Goal: Information Seeking & Learning: Learn about a topic

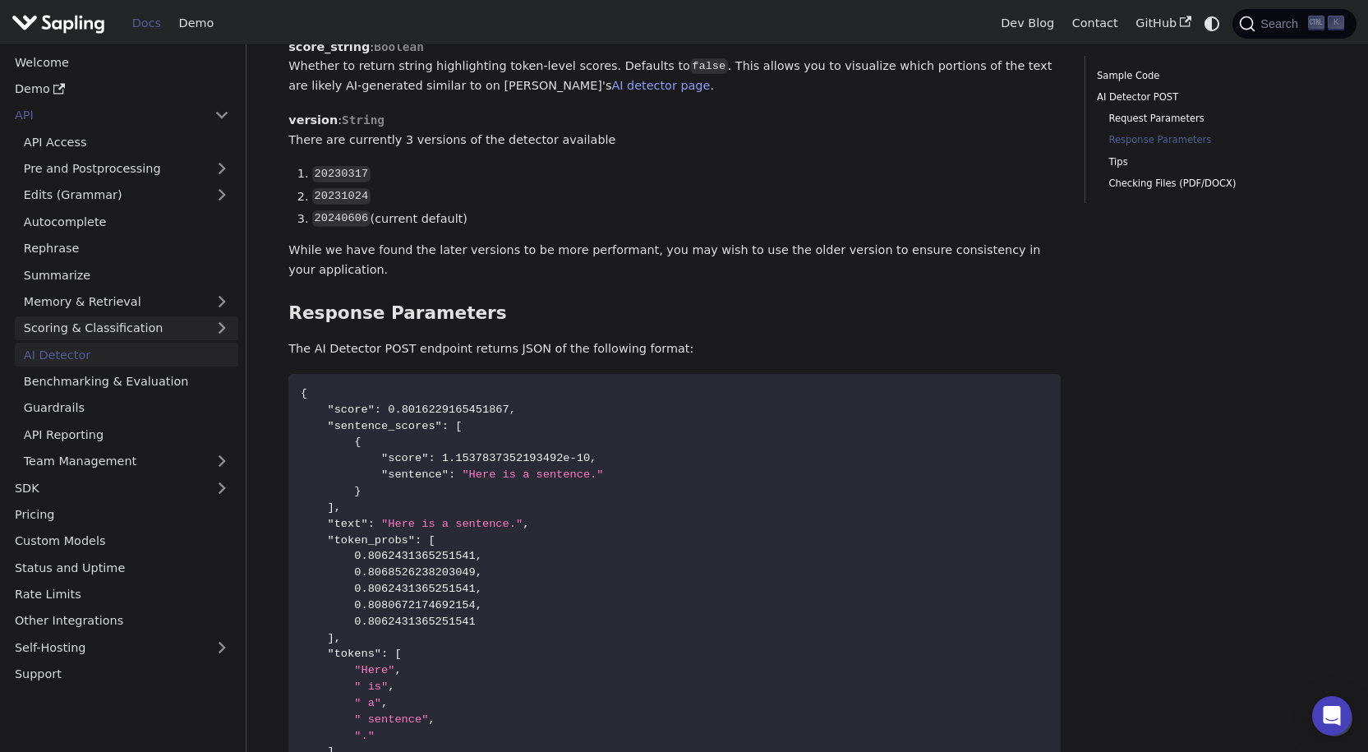
scroll to position [1140, 0]
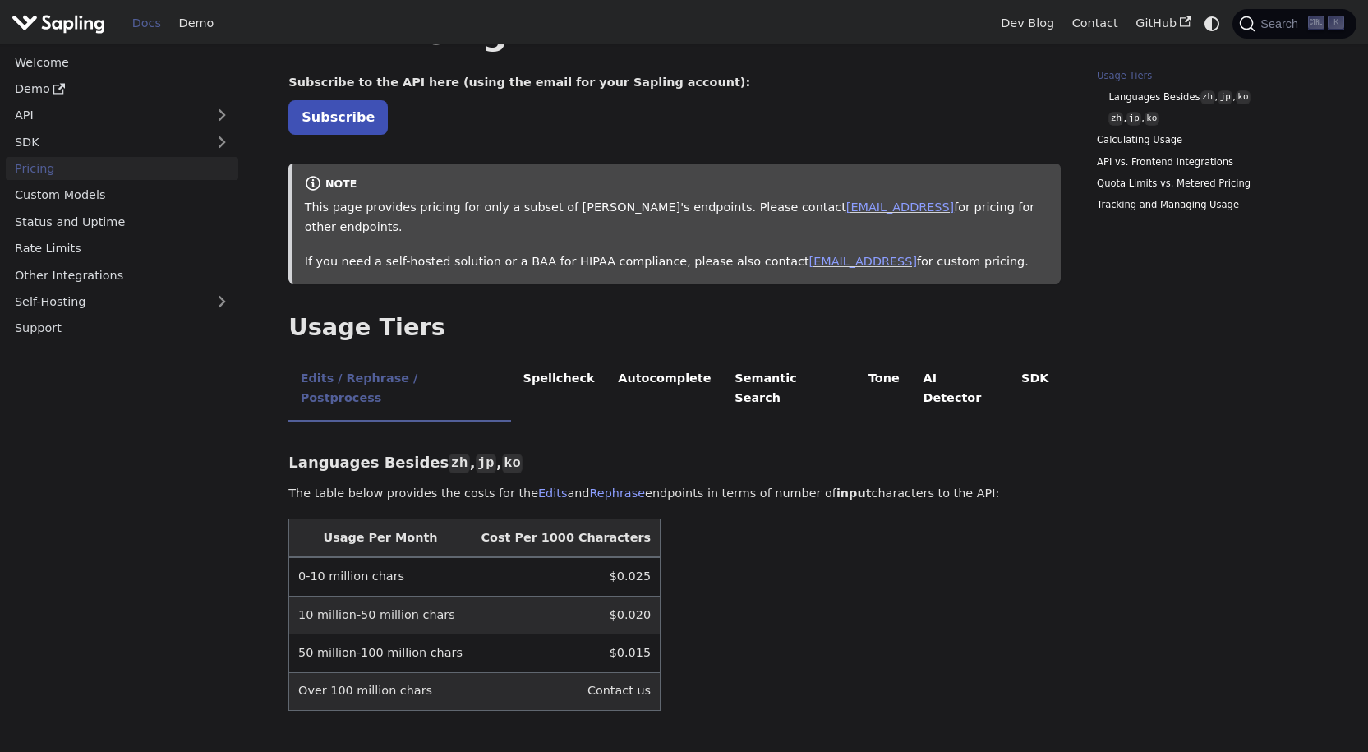
scroll to position [164, 0]
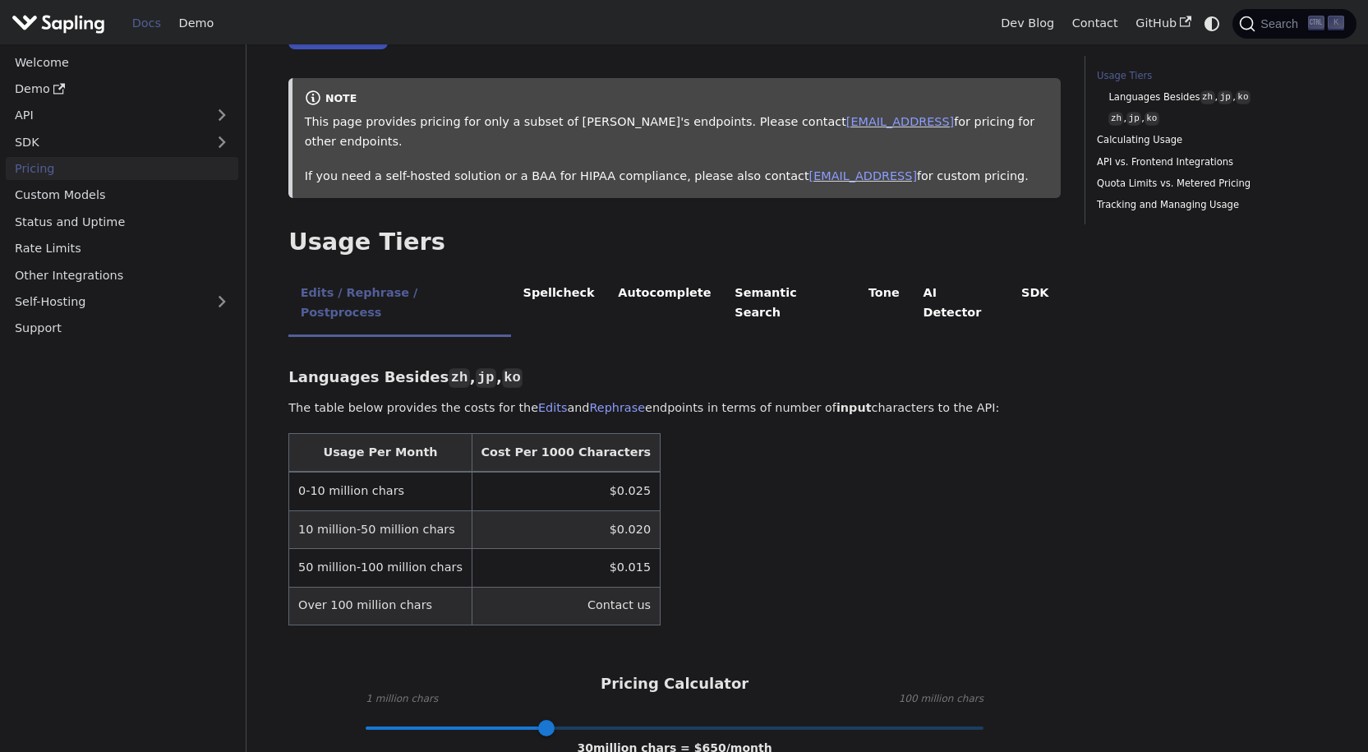
click at [517, 434] on th "Cost Per 1000 Characters" at bounding box center [566, 453] width 188 height 39
click at [586, 472] on td "$0.025" at bounding box center [566, 491] width 188 height 39
click at [911, 272] on li "AI Detector" at bounding box center [960, 304] width 99 height 65
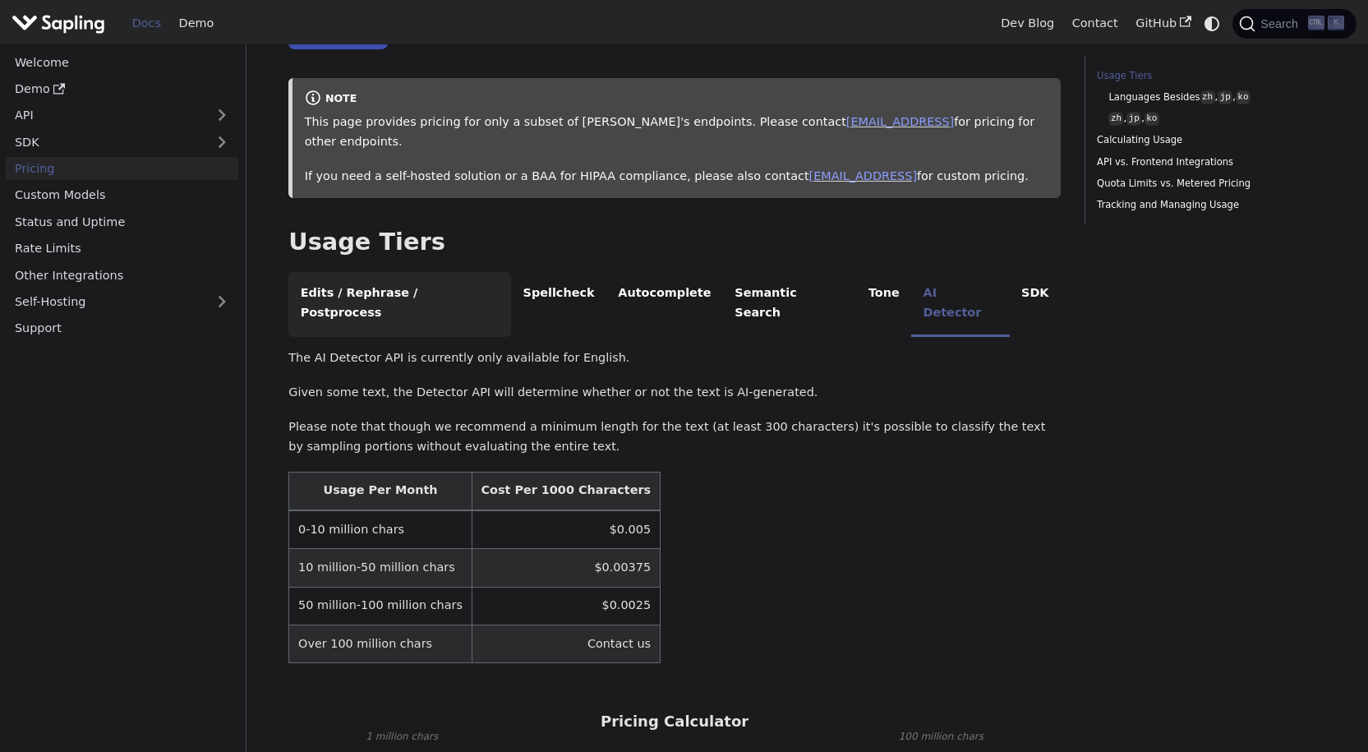
click at [368, 273] on li "Edits / Rephrase / Postprocess" at bounding box center [399, 304] width 223 height 65
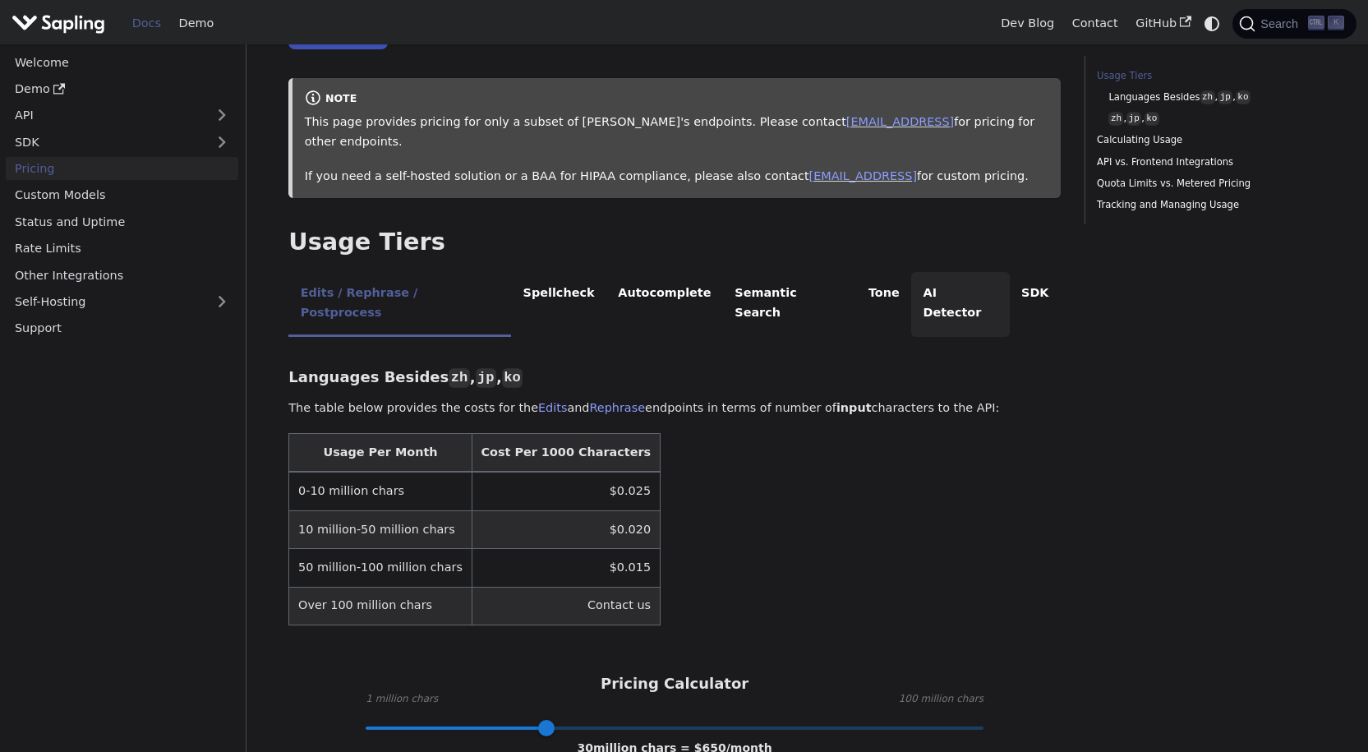
click at [911, 272] on li "AI Detector" at bounding box center [960, 304] width 99 height 65
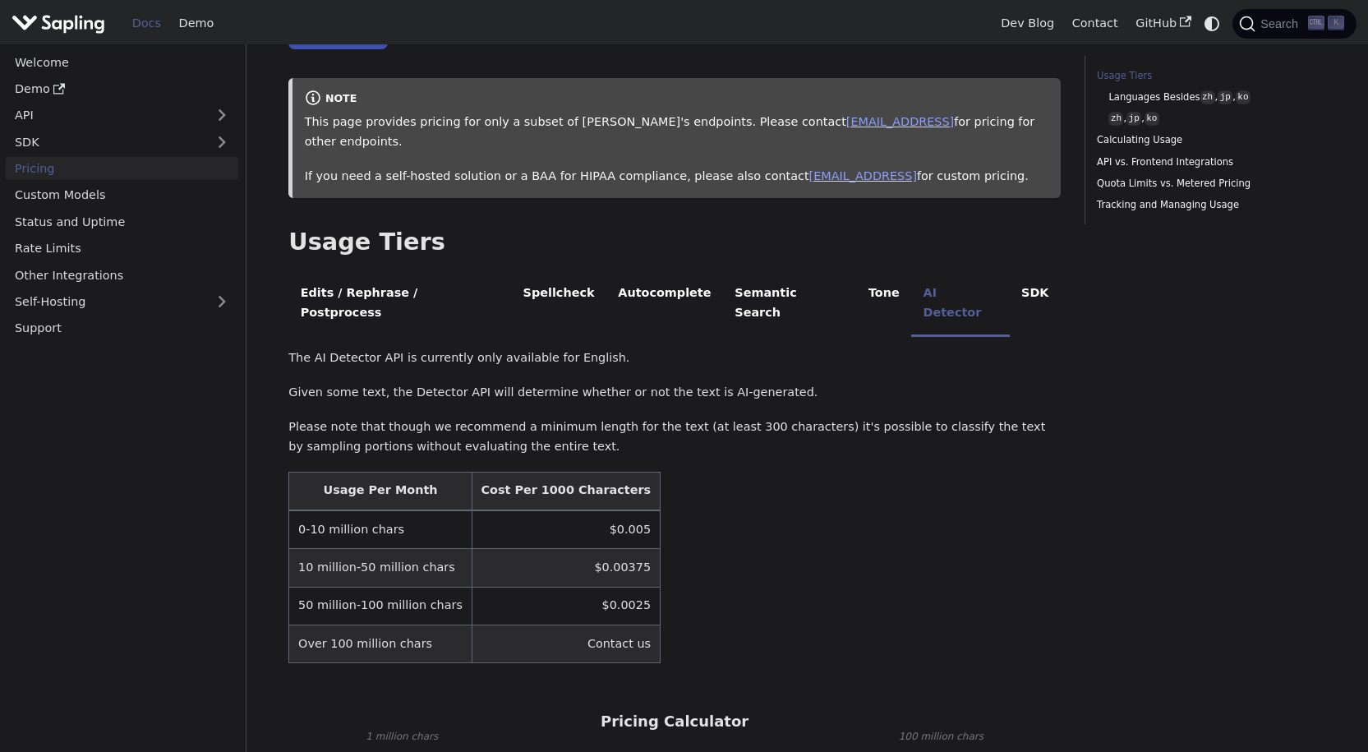
click at [585, 510] on td "$0.005" at bounding box center [566, 529] width 188 height 39
click at [527, 472] on th "Cost Per 1000 Characters" at bounding box center [566, 491] width 188 height 39
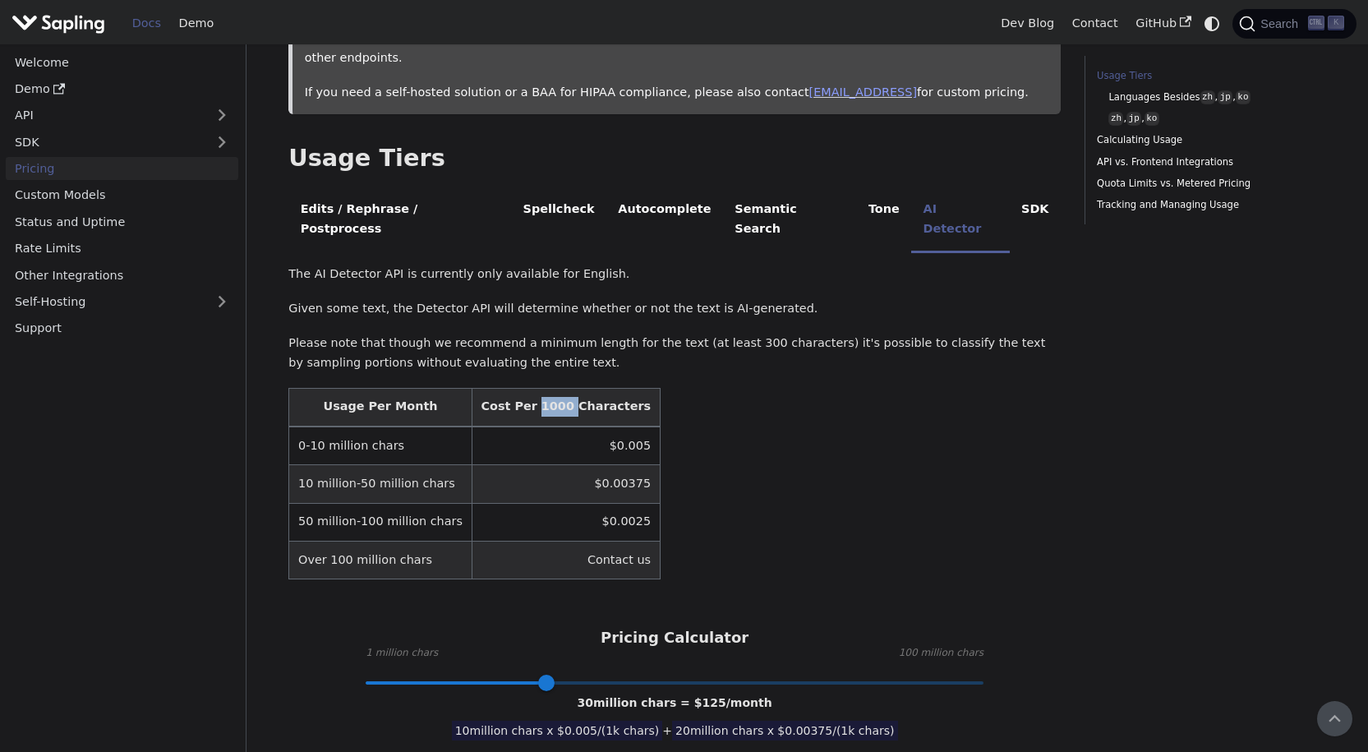
scroll to position [246, 0]
click at [1010, 190] on li "SDK" at bounding box center [1035, 222] width 51 height 65
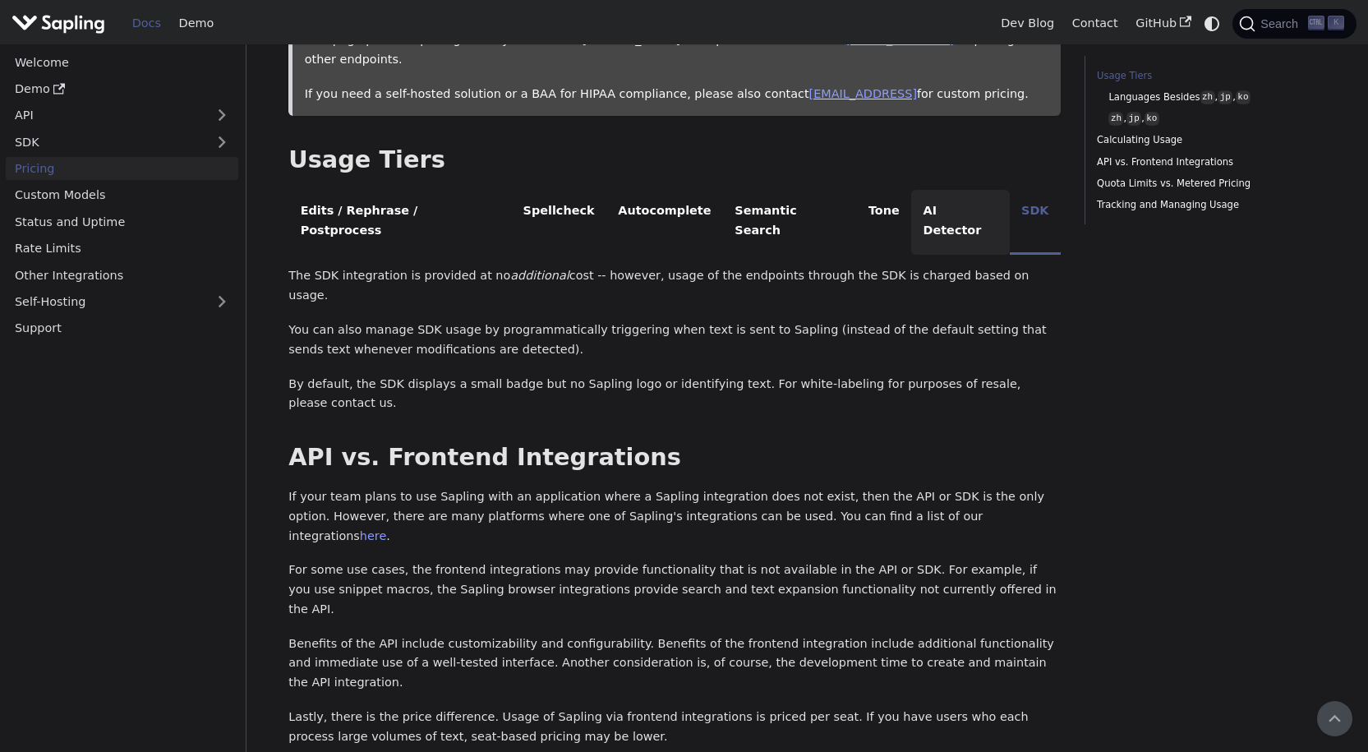
click at [911, 193] on li "AI Detector" at bounding box center [960, 222] width 99 height 65
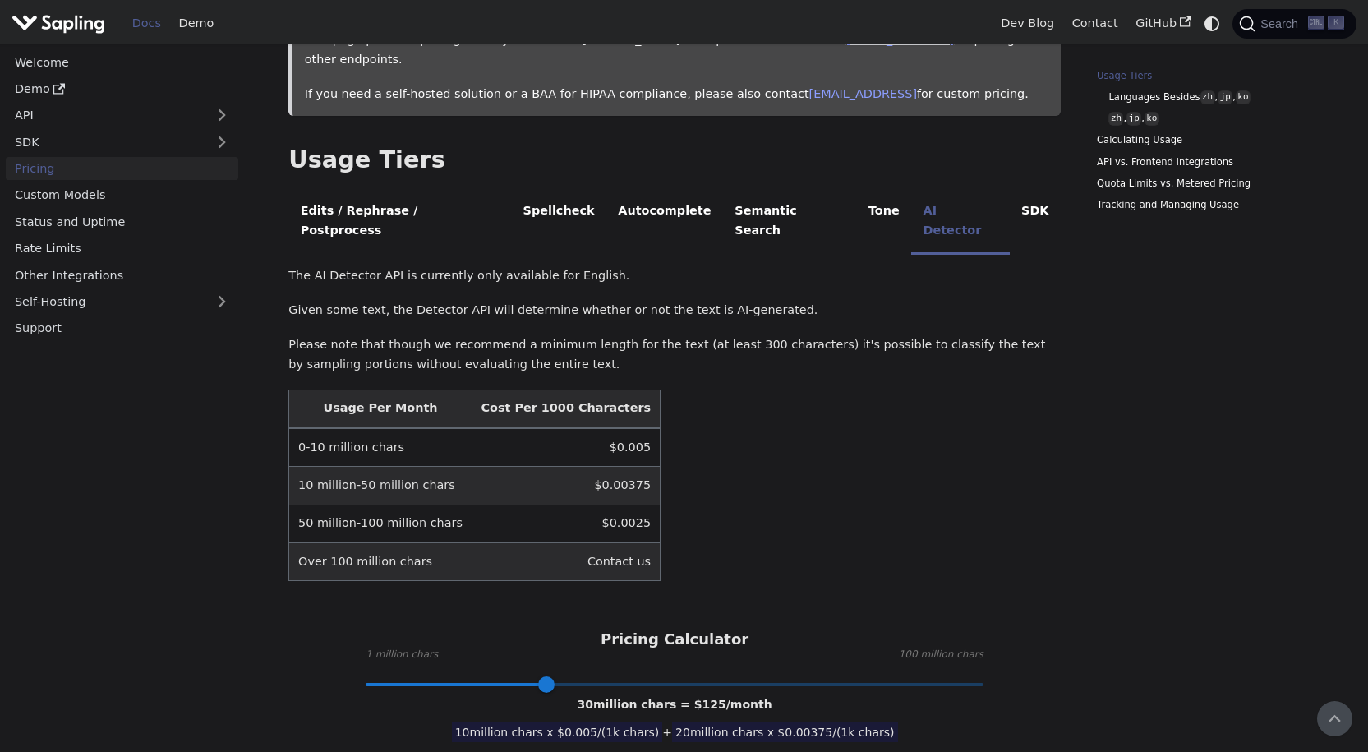
click at [576, 428] on td "$0.005" at bounding box center [566, 447] width 188 height 39
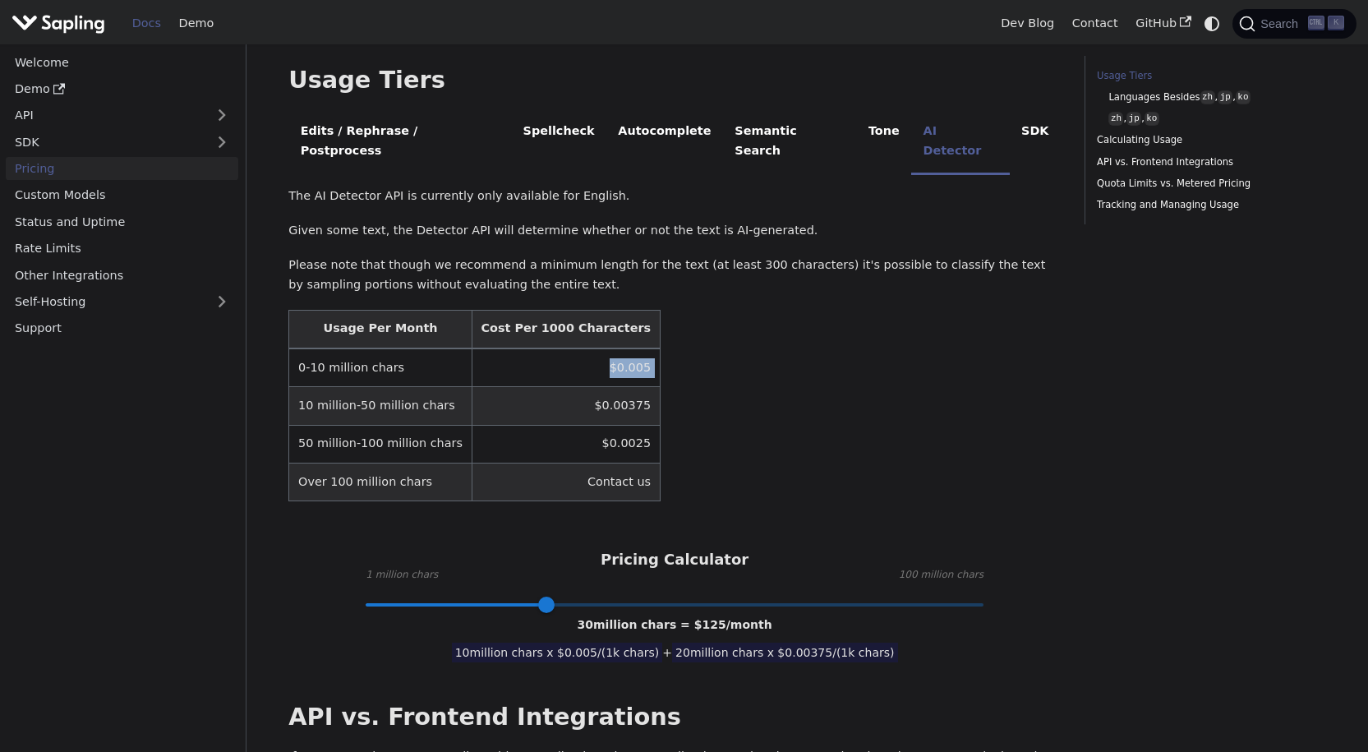
scroll to position [329, 0]
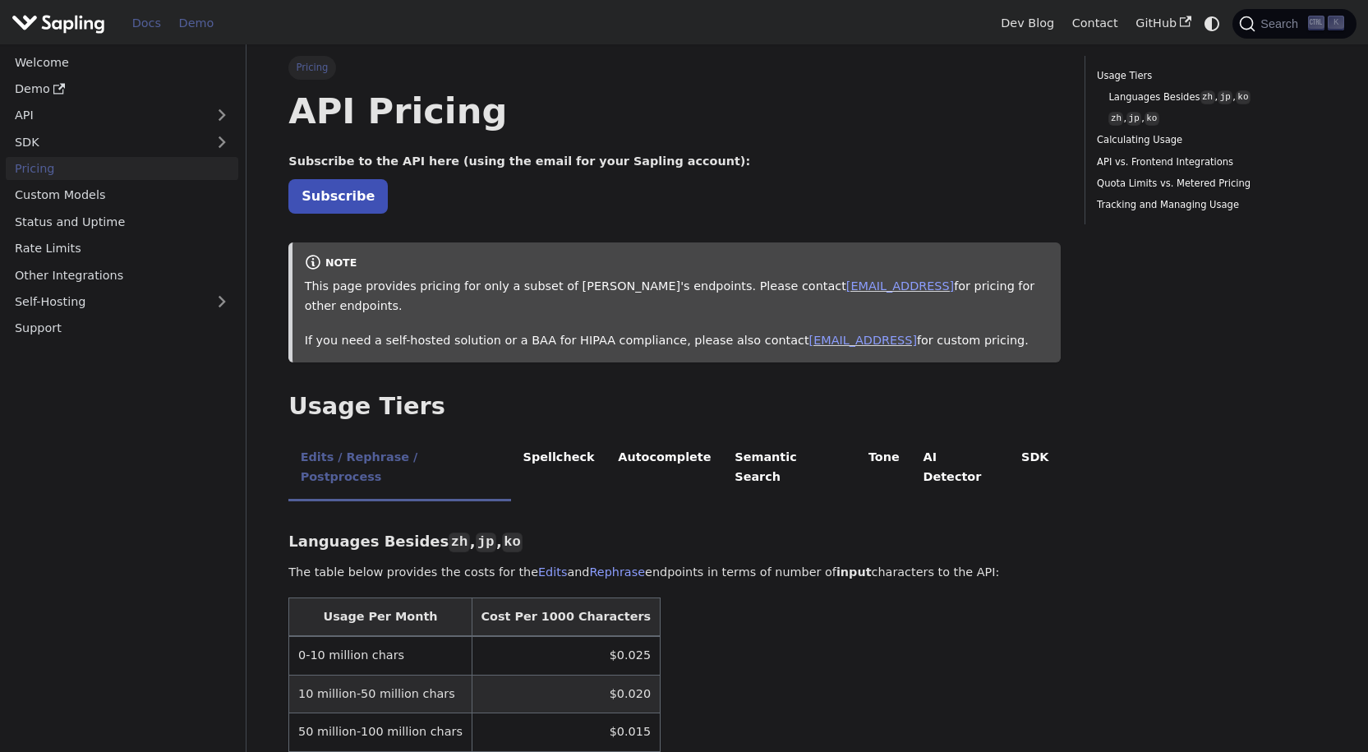
click at [194, 32] on link "Demo" at bounding box center [196, 23] width 53 height 25
